Goal: Task Accomplishment & Management: Use online tool/utility

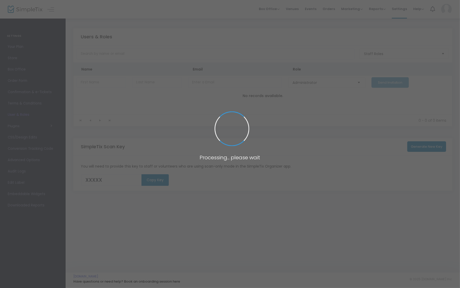
type input "F1JLC"
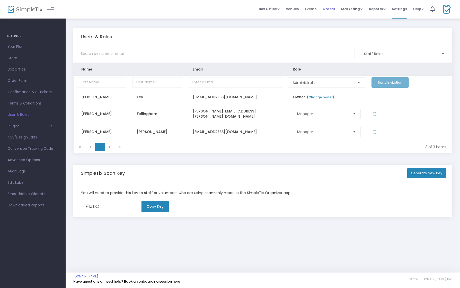
click at [332, 11] on span "Orders" at bounding box center [328, 8] width 12 height 13
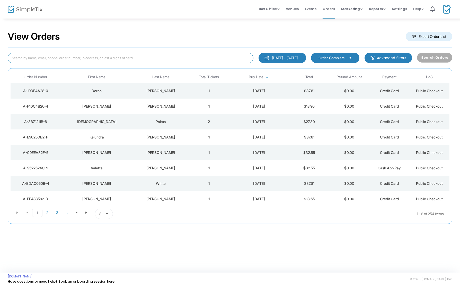
click at [191, 54] on input at bounding box center [130, 58] width 245 height 11
paste input "[EMAIL_ADDRESS][DOMAIN_NAME]"
type input "[EMAIL_ADDRESS][DOMAIN_NAME]"
click at [431, 57] on button "Search Orders" at bounding box center [434, 58] width 35 height 10
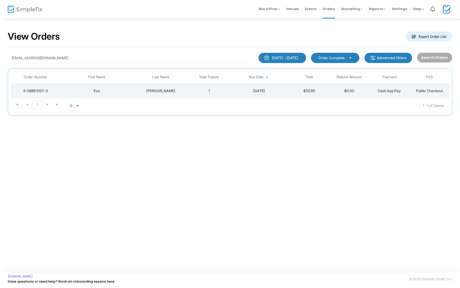
click at [32, 10] on img at bounding box center [25, 9] width 35 height 7
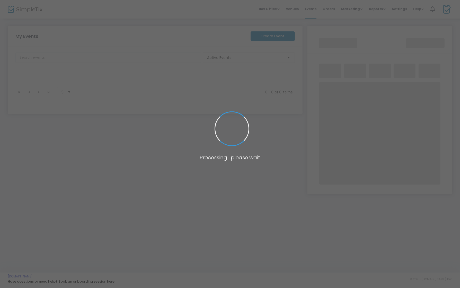
click at [32, 10] on span at bounding box center [230, 144] width 460 height 288
